Goal: Navigation & Orientation: Find specific page/section

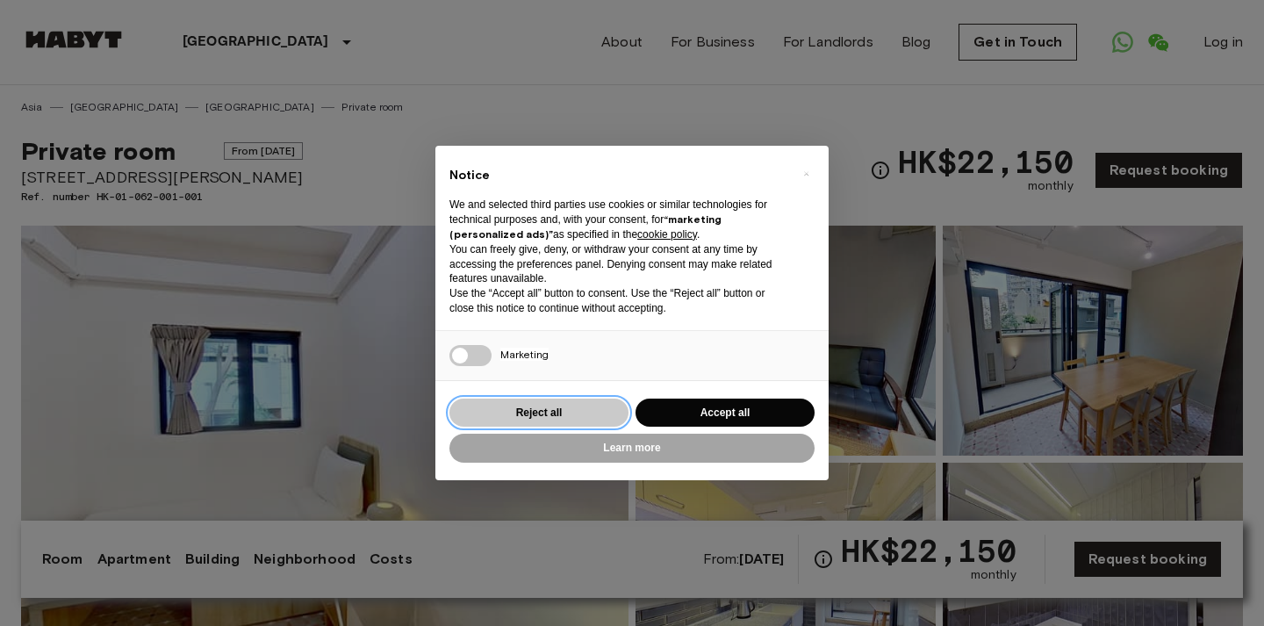
click at [587, 414] on button "Reject all" at bounding box center [539, 413] width 179 height 29
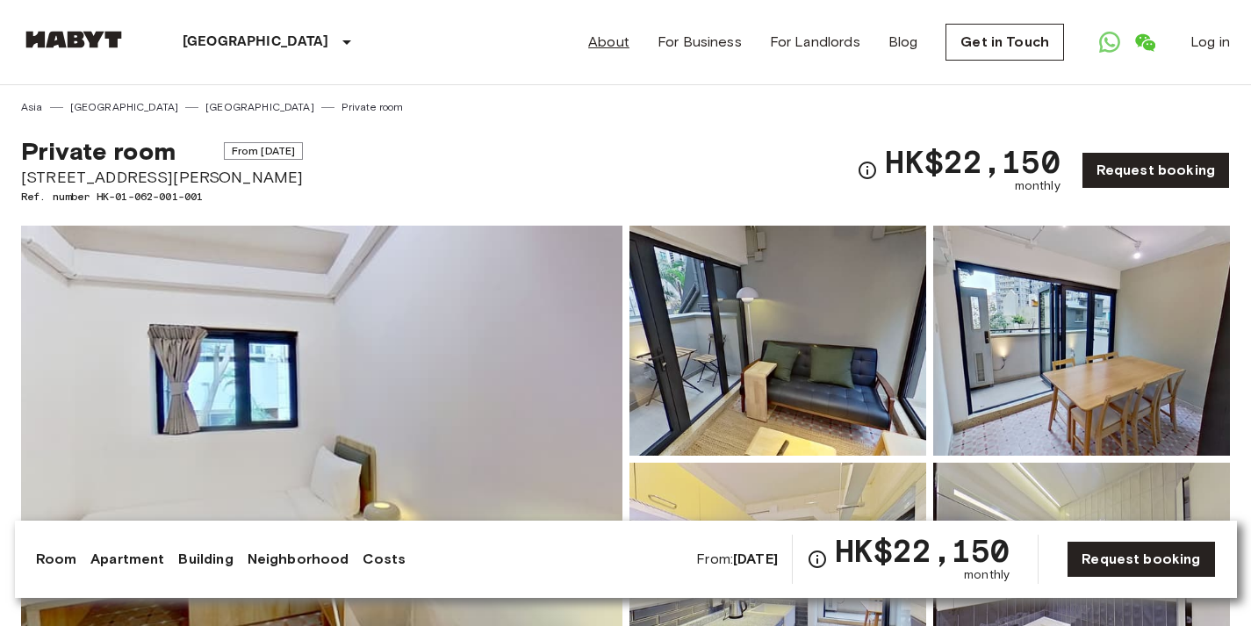
click at [610, 45] on link "About" at bounding box center [608, 42] width 41 height 21
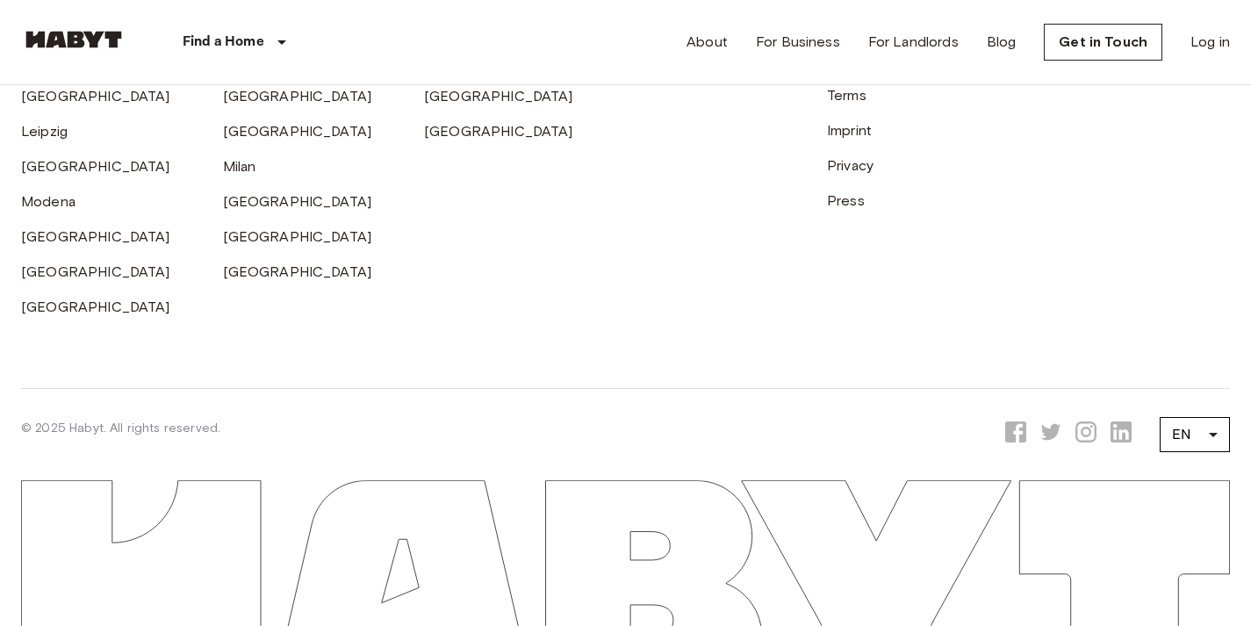
scroll to position [5451, 0]
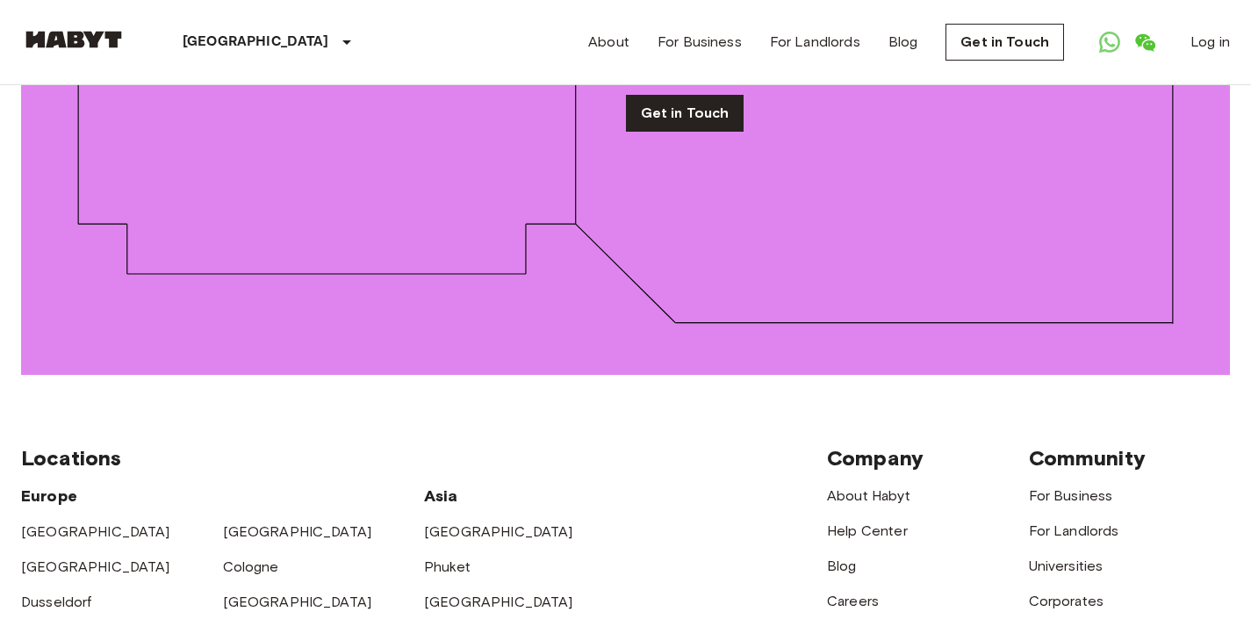
scroll to position [2371, 0]
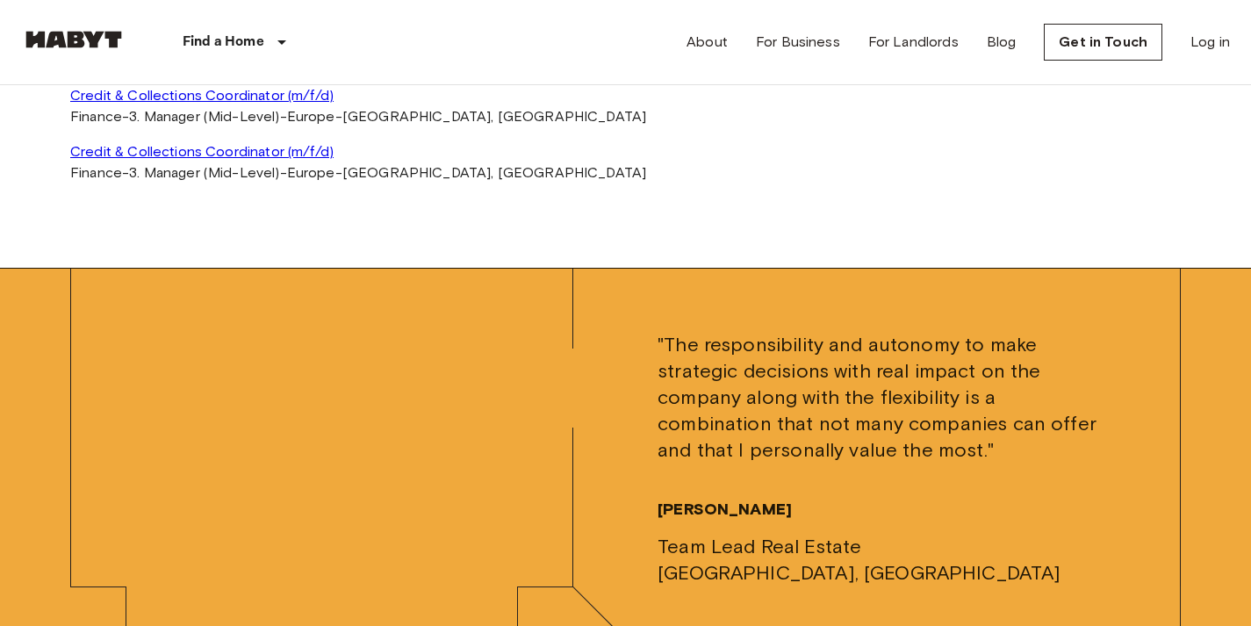
scroll to position [5137, 0]
